Goal: Information Seeking & Learning: Find specific page/section

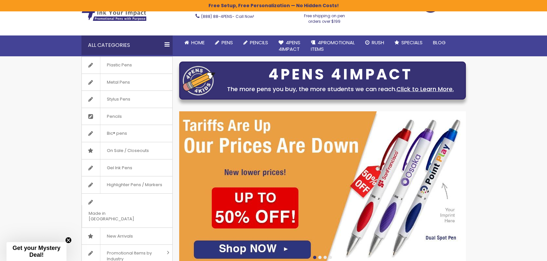
scroll to position [45, 0]
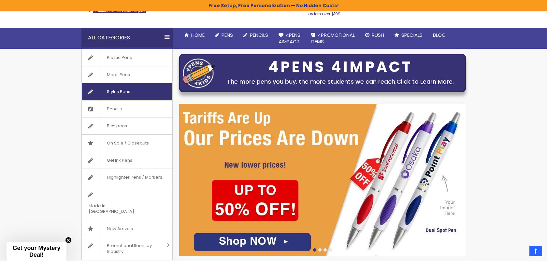
click at [108, 96] on span "Stylus Pens" at bounding box center [118, 91] width 37 height 17
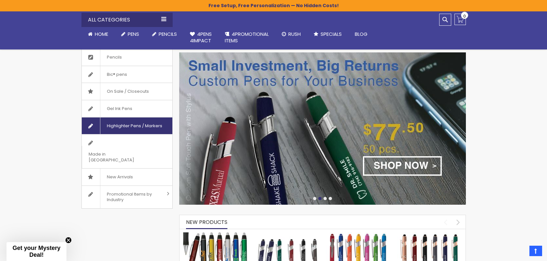
scroll to position [103, 0]
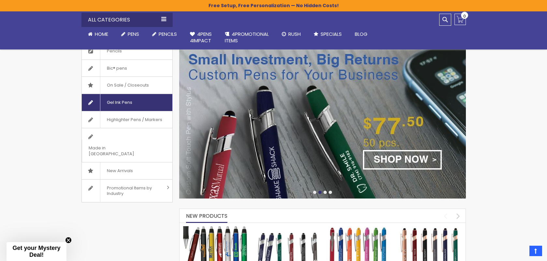
click at [121, 103] on span "Gel Ink Pens" at bounding box center [119, 102] width 39 height 17
click at [119, 101] on span "Gel Ink Pens" at bounding box center [119, 102] width 39 height 17
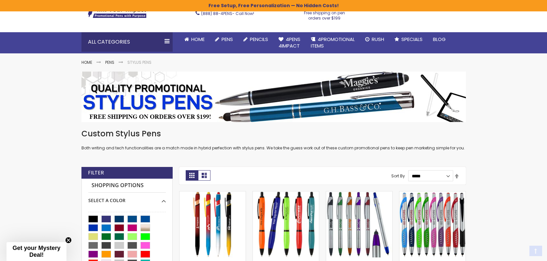
scroll to position [50, 0]
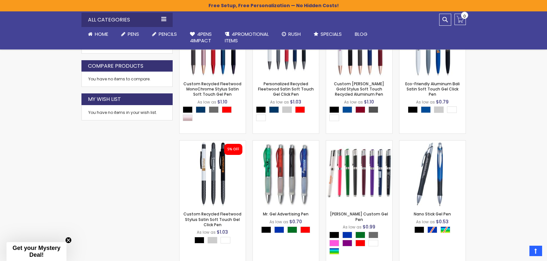
scroll to position [339, 0]
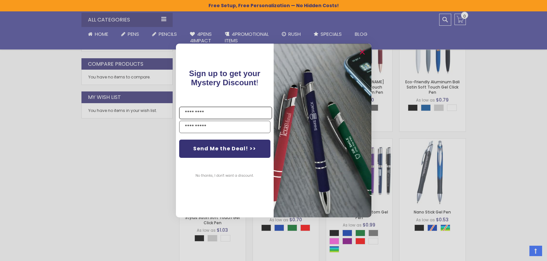
click at [203, 114] on input "Name" at bounding box center [225, 113] width 93 height 12
type input "**********"
click at [194, 128] on input "Email" at bounding box center [224, 127] width 91 height 12
type input "**********"
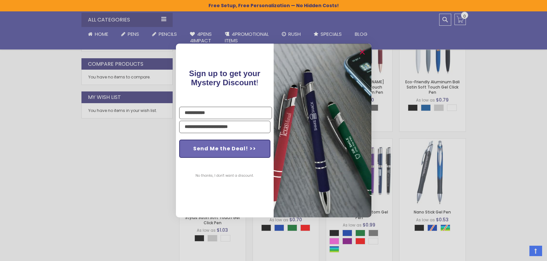
click at [212, 147] on button "Send Me the Deal! >>" at bounding box center [224, 149] width 91 height 18
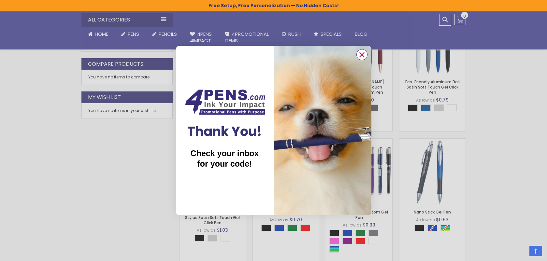
click at [361, 54] on icon "Close dialog" at bounding box center [362, 55] width 4 height 4
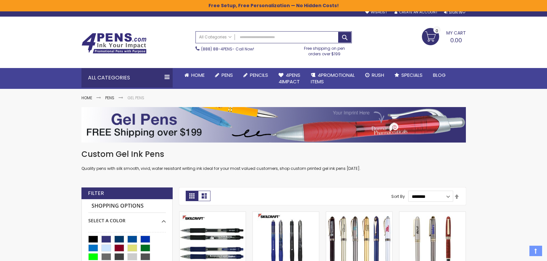
scroll to position [0, 0]
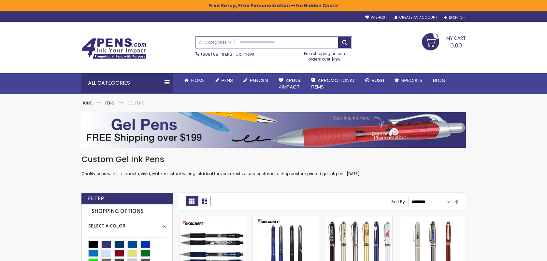
click at [256, 43] on input "Search" at bounding box center [274, 42] width 156 height 11
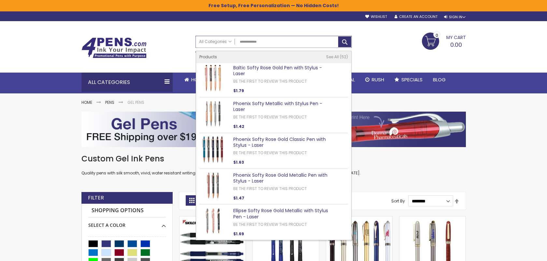
type input "**********"
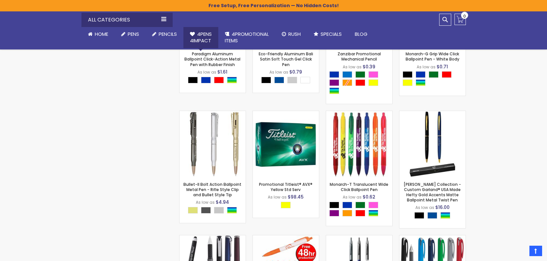
scroll to position [1114, 0]
